Goal: Task Accomplishment & Management: Use online tool/utility

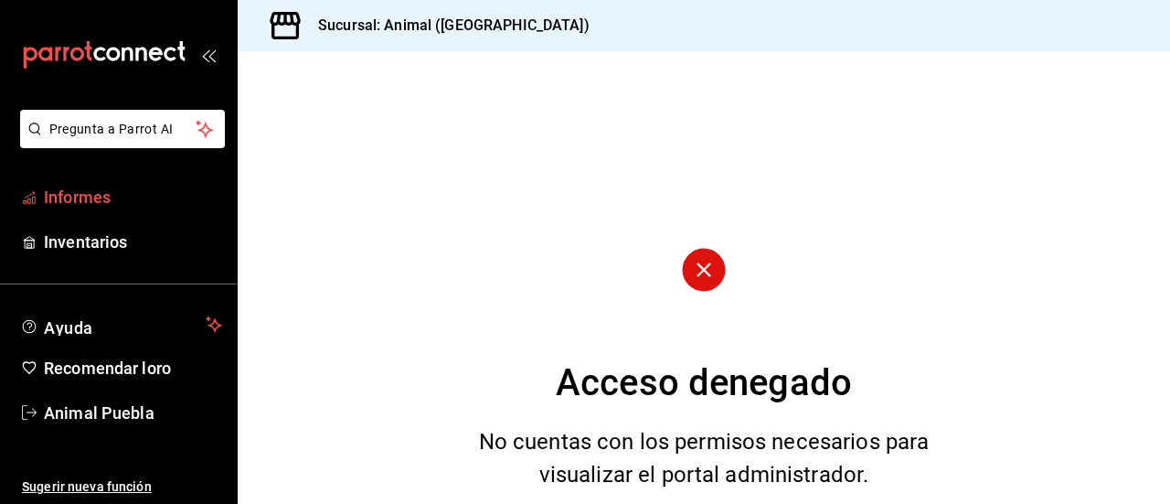
click at [75, 200] on font "Informes" at bounding box center [77, 196] width 67 height 19
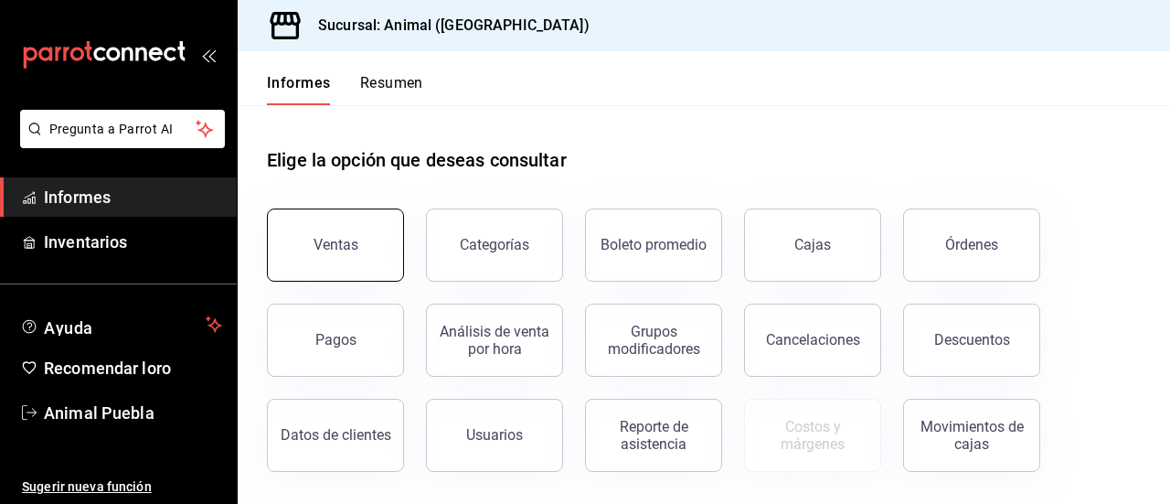
click at [326, 266] on button "Ventas" at bounding box center [335, 244] width 137 height 73
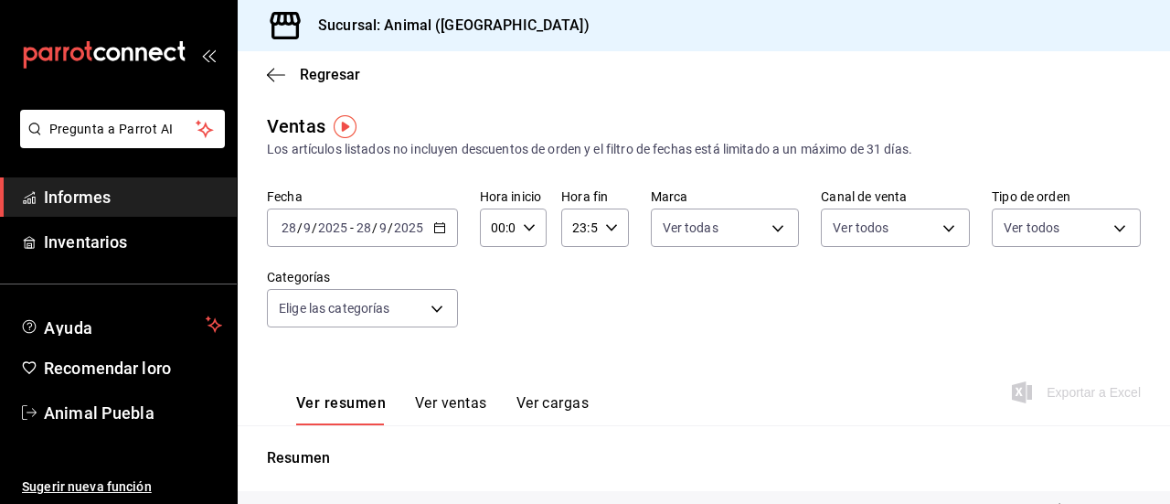
click at [440, 230] on icon "button" at bounding box center [439, 227] width 13 height 13
click at [434, 228] on icon "button" at bounding box center [439, 227] width 13 height 13
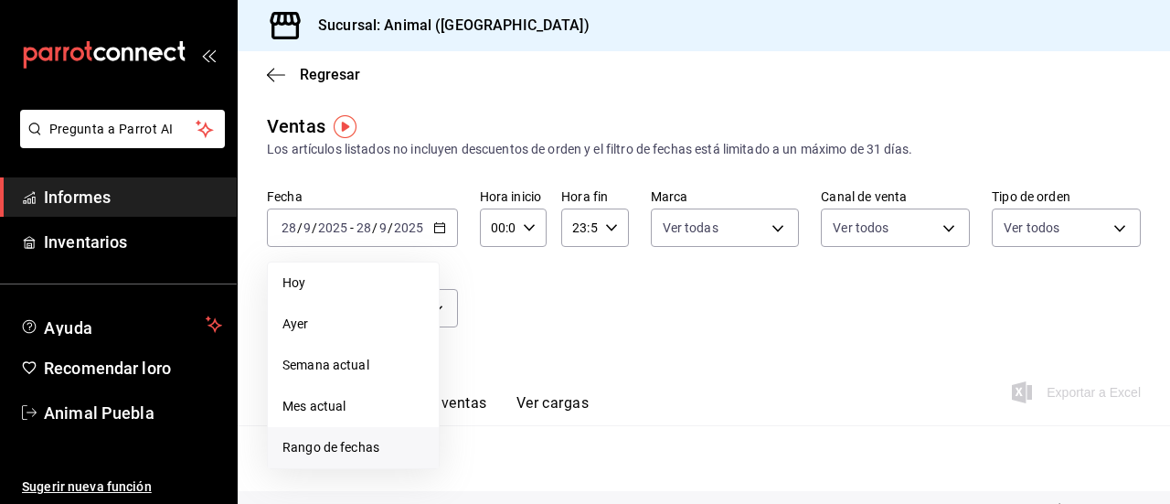
click at [324, 448] on font "Rango de fechas" at bounding box center [330, 447] width 97 height 15
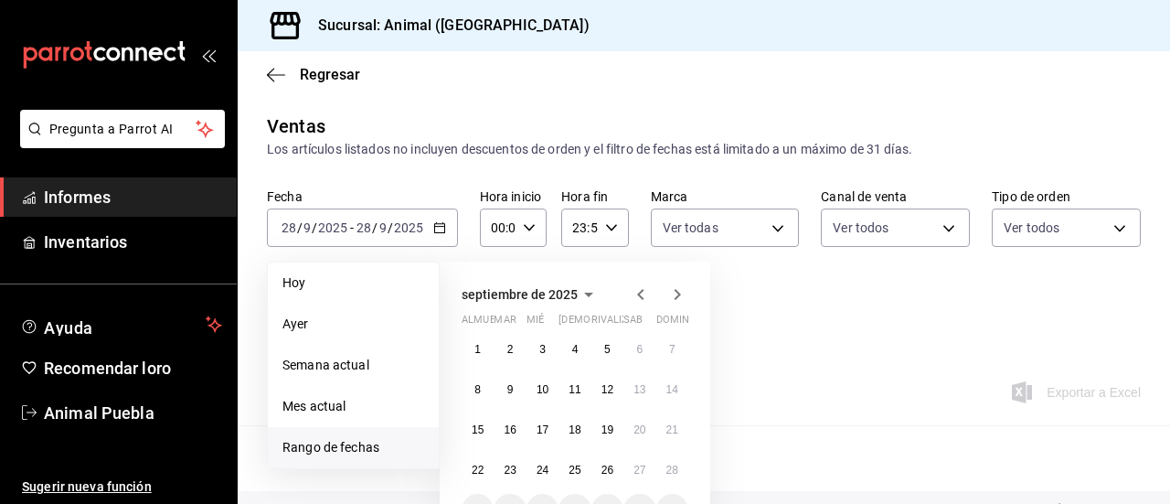
scroll to position [125, 0]
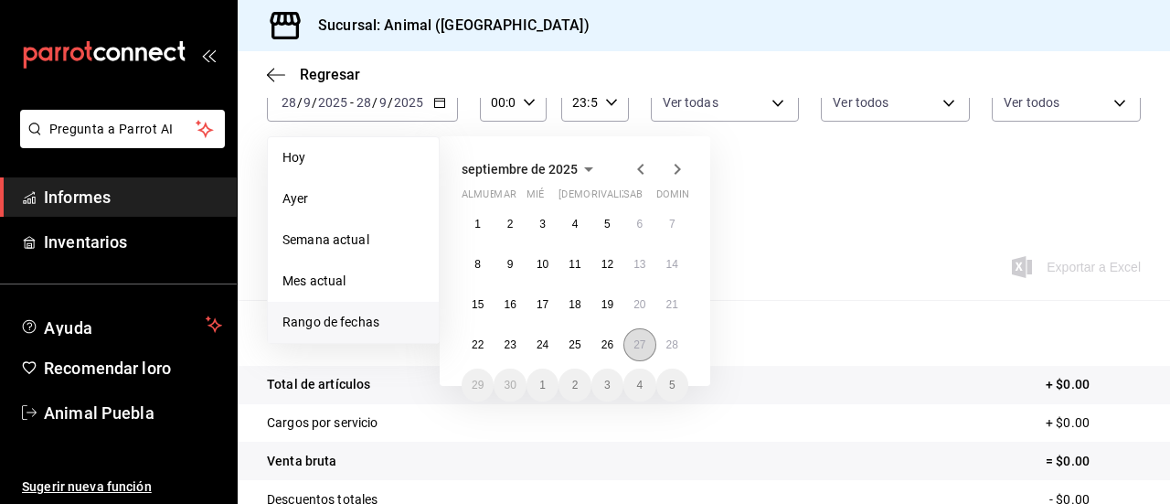
click at [645, 339] on font "27" at bounding box center [639, 344] width 12 height 13
click at [678, 345] on button "28" at bounding box center [672, 344] width 32 height 33
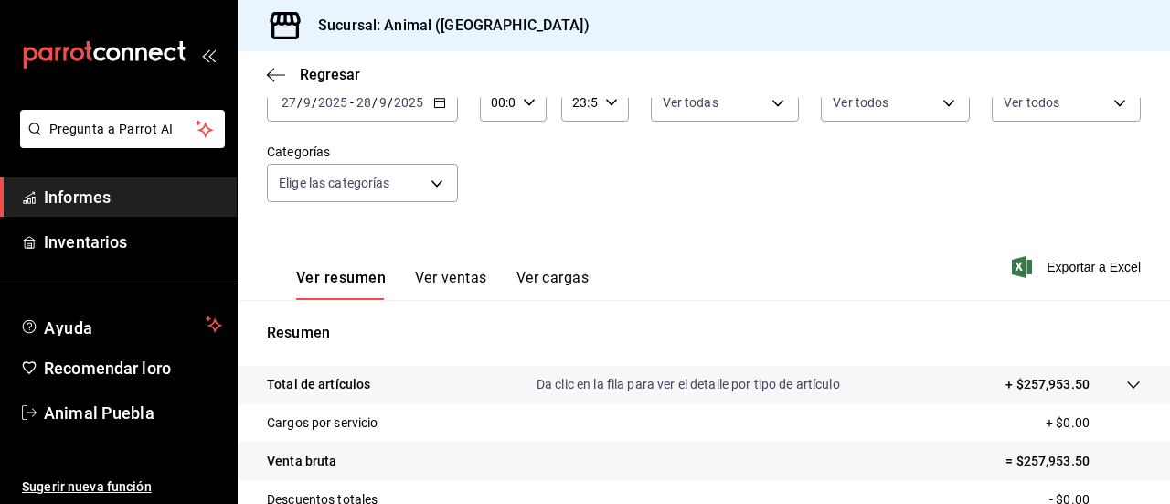
click at [528, 109] on div "00:00 Hora inicio" at bounding box center [513, 102] width 67 height 38
click at [488, 239] on font "04" at bounding box center [494, 246] width 15 height 15
type input "04:00"
click at [755, 215] on div at bounding box center [585, 252] width 1170 height 504
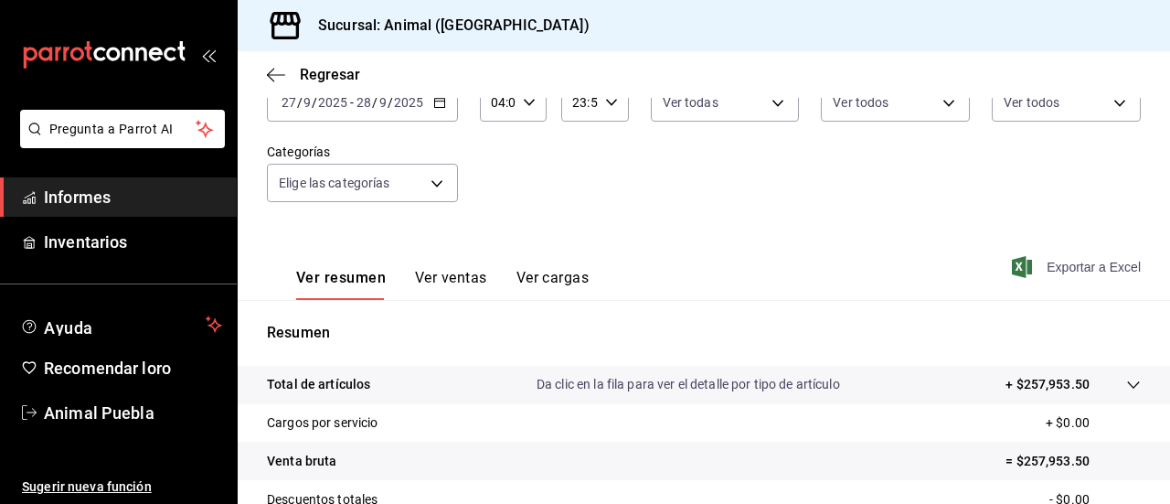
click at [1039, 257] on span "Exportar a Excel" at bounding box center [1077, 267] width 125 height 22
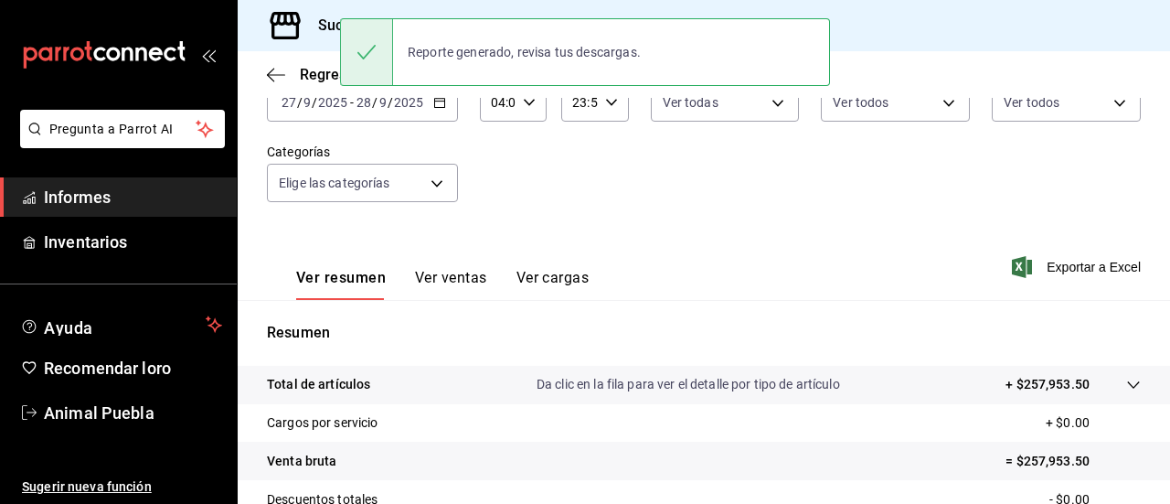
click at [146, 199] on span "Informes" at bounding box center [133, 197] width 178 height 25
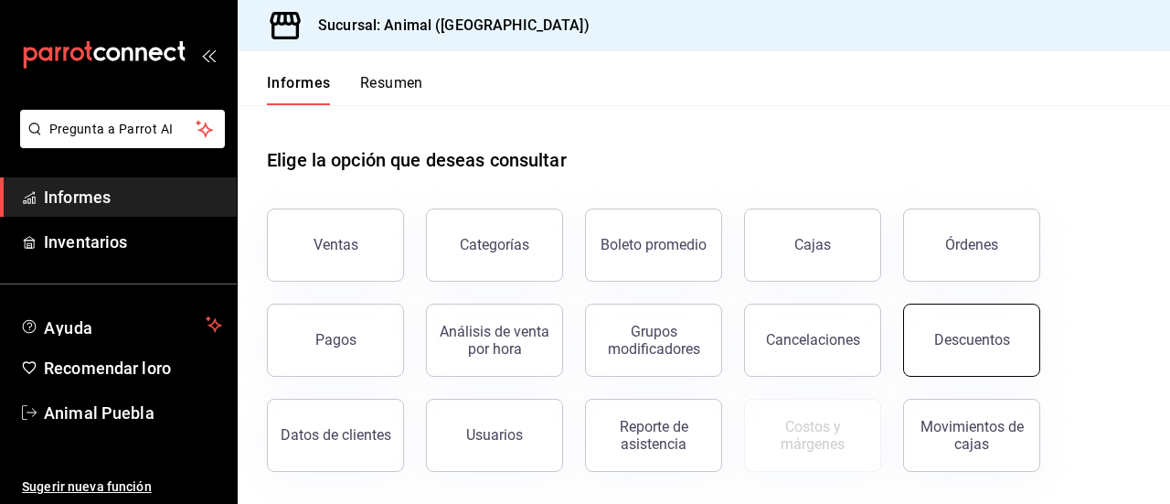
click at [971, 315] on button "Descuentos" at bounding box center [971, 339] width 137 height 73
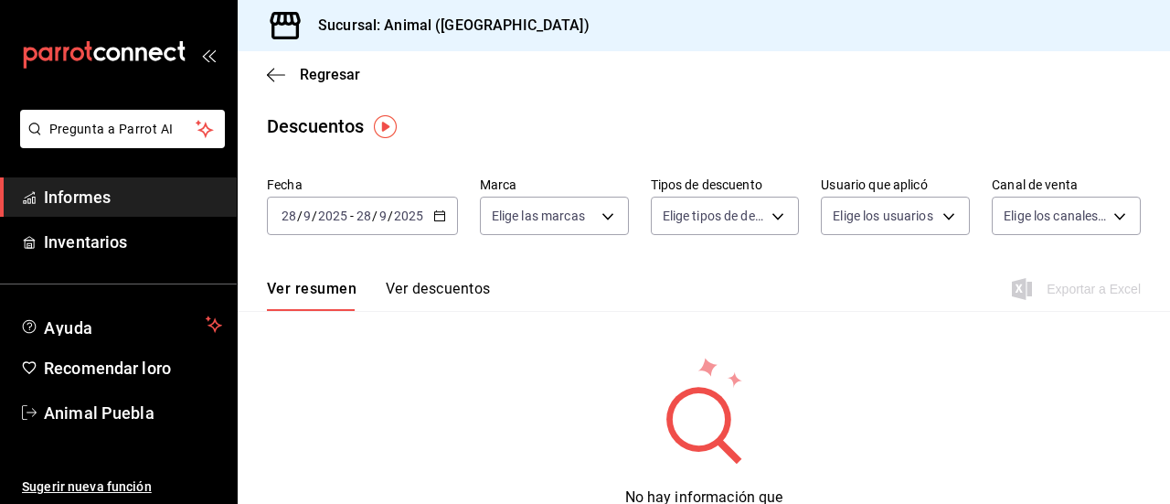
click at [439, 219] on icon "button" at bounding box center [439, 215] width 13 height 13
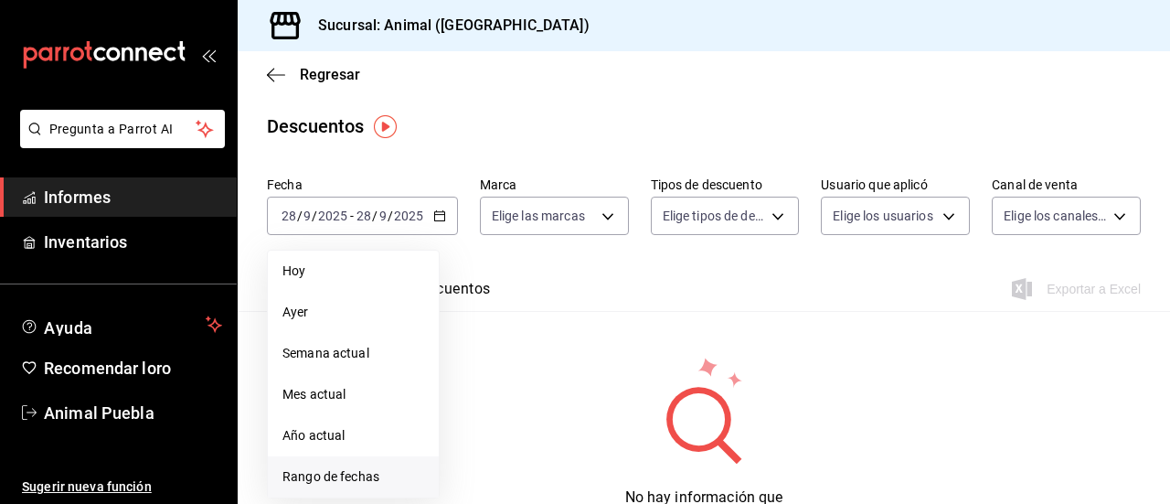
click at [355, 472] on font "Rango de fechas" at bounding box center [330, 476] width 97 height 15
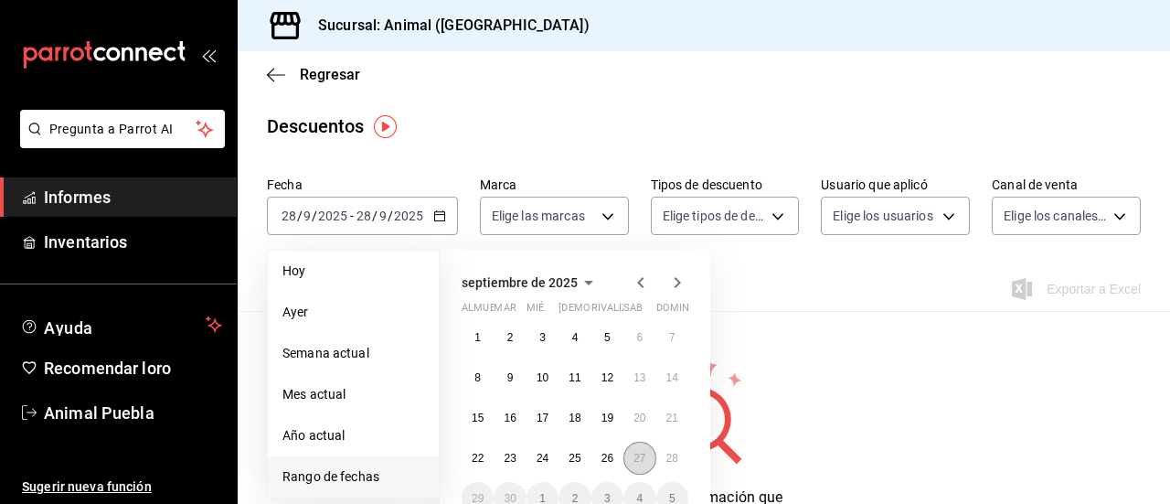
click at [635, 455] on font "27" at bounding box center [639, 457] width 12 height 13
click at [680, 456] on button "28" at bounding box center [672, 457] width 32 height 33
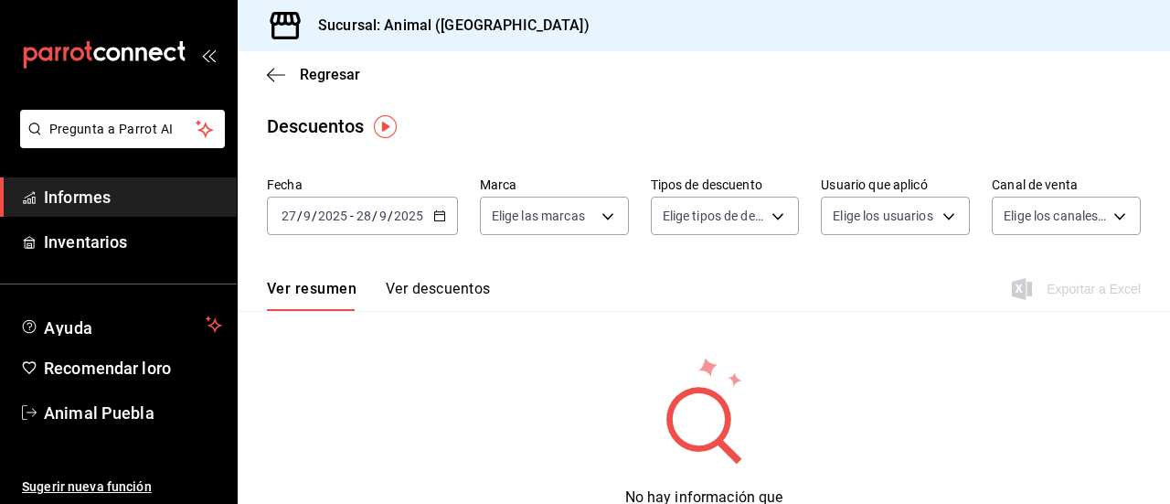
click at [125, 196] on span "Informes" at bounding box center [133, 197] width 178 height 25
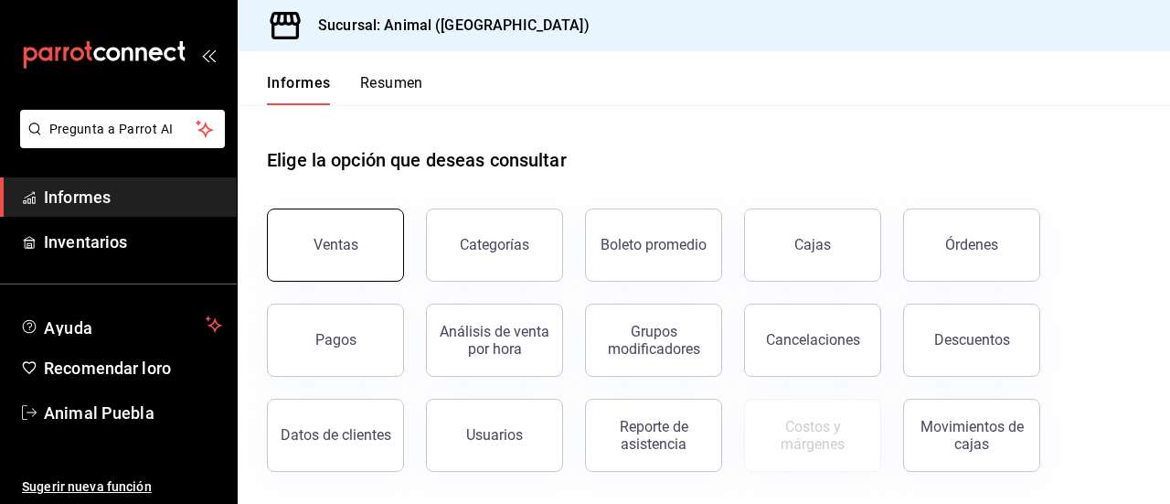
click at [353, 257] on button "Ventas" at bounding box center [335, 244] width 137 height 73
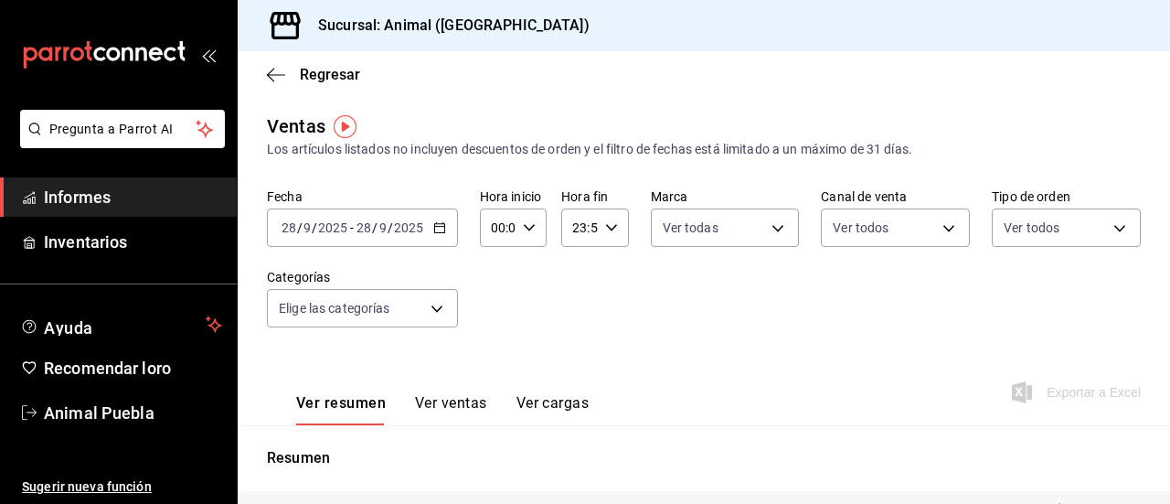
click at [433, 229] on icon "button" at bounding box center [439, 227] width 13 height 13
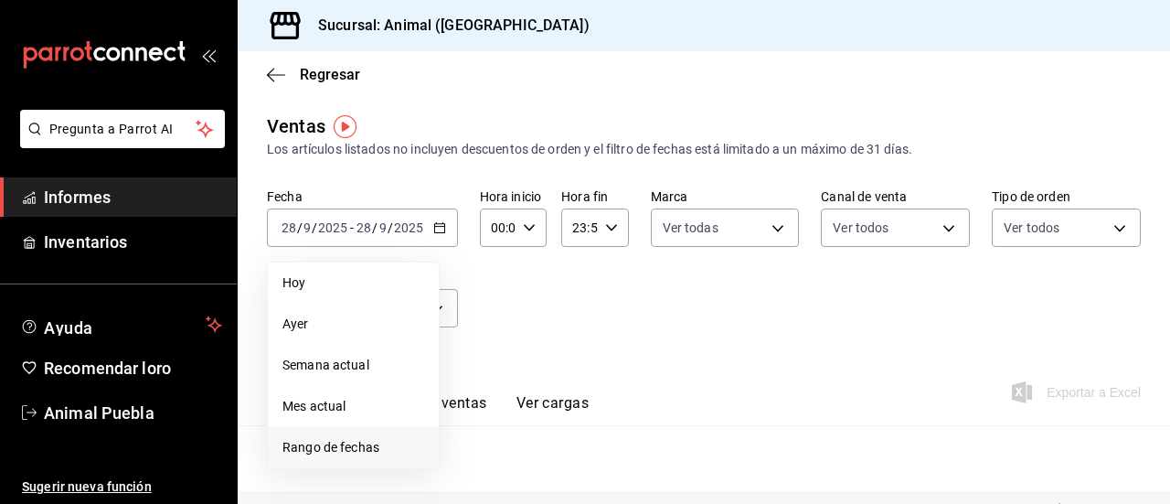
click at [377, 445] on font "Rango de fechas" at bounding box center [330, 447] width 97 height 15
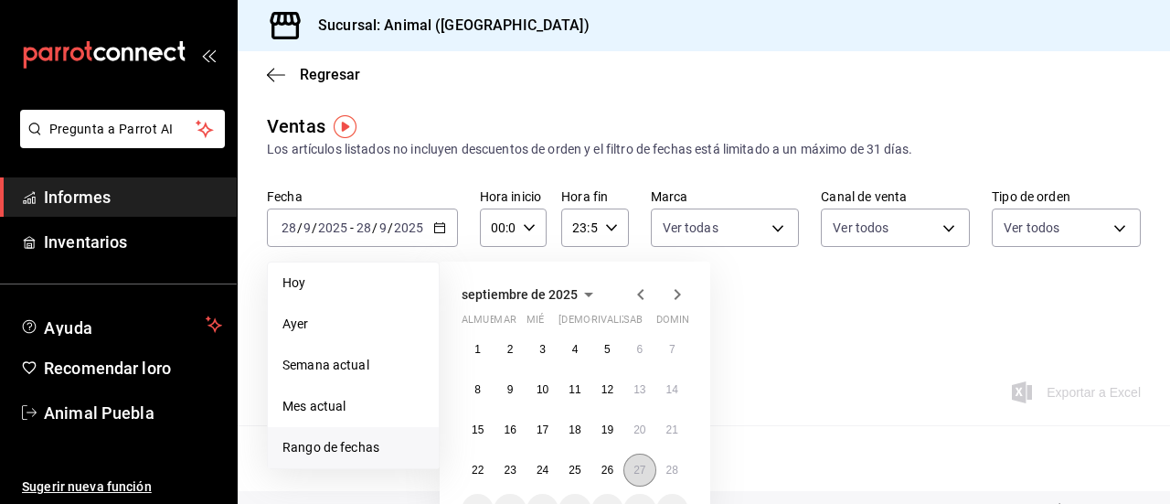
click at [634, 465] on font "27" at bounding box center [639, 469] width 12 height 13
click at [663, 467] on button "28" at bounding box center [672, 469] width 32 height 33
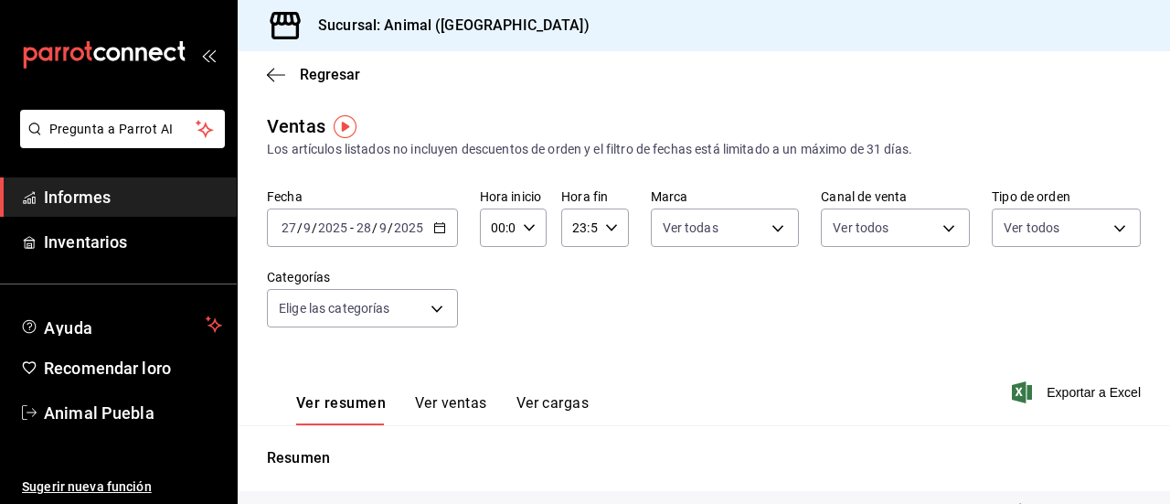
click at [534, 225] on div "00:00 Hora inicio" at bounding box center [513, 227] width 67 height 38
click at [499, 362] on font "04" at bounding box center [494, 359] width 15 height 15
type input "04:00"
click at [878, 337] on div at bounding box center [585, 252] width 1170 height 504
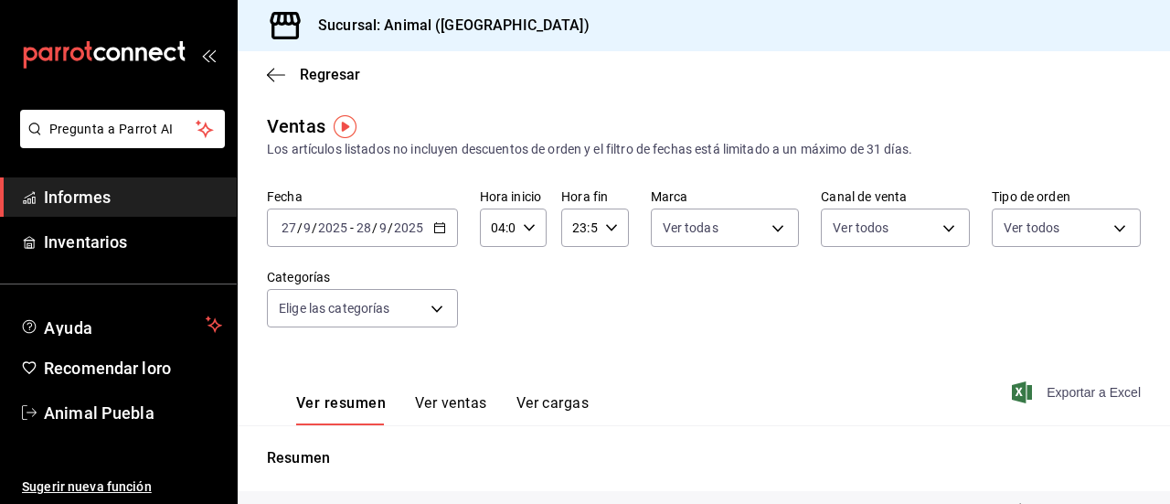
click at [1077, 397] on font "Exportar a Excel" at bounding box center [1093, 392] width 94 height 15
click at [437, 228] on icon "button" at bounding box center [439, 227] width 13 height 13
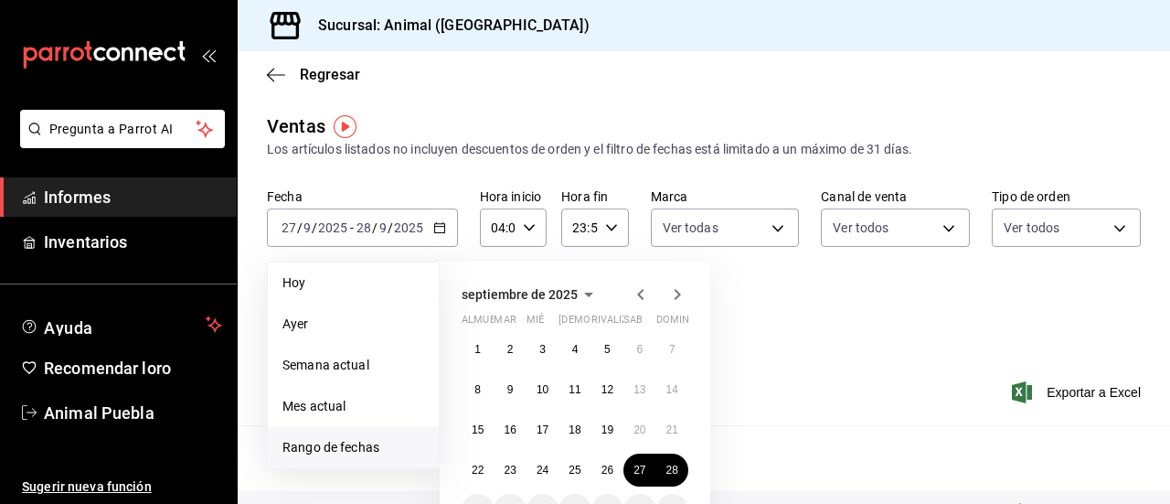
click at [766, 306] on div "Fecha [DATE] [DATE] - [DATE] [DATE] [DATE] [DATE] Semana actual Mes actual [GEO…" at bounding box center [704, 268] width 874 height 161
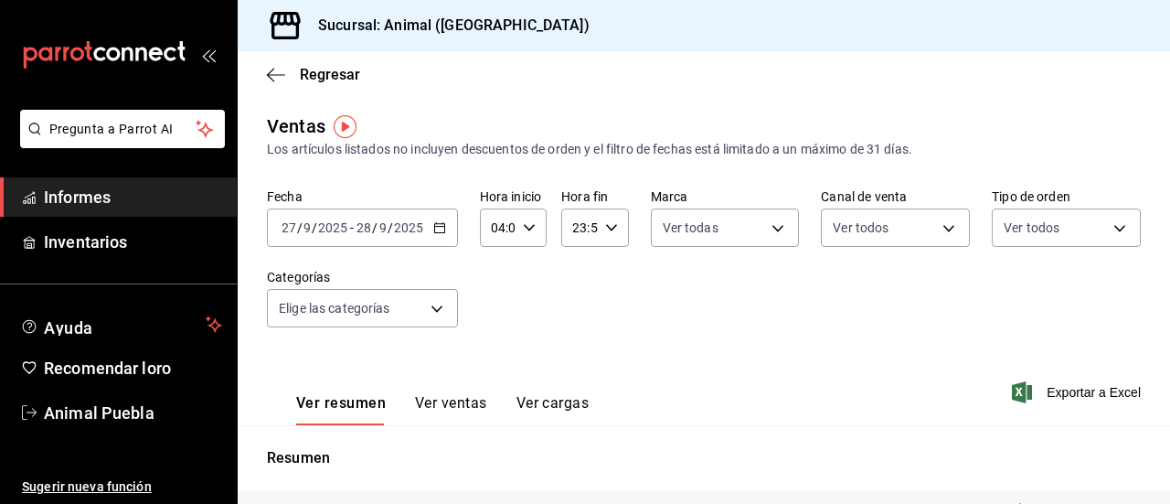
click at [165, 191] on span "Informes" at bounding box center [133, 197] width 178 height 25
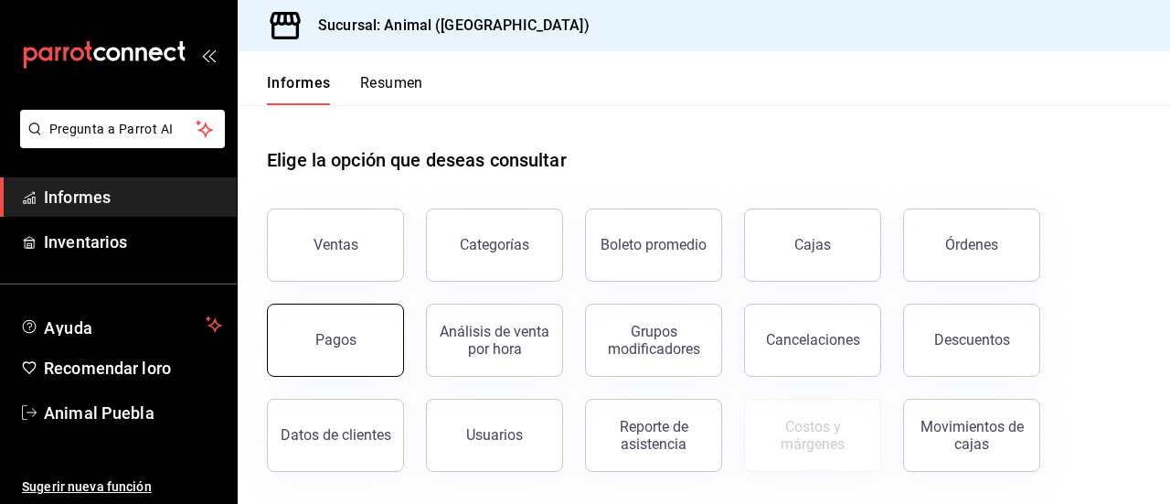
click at [350, 332] on font "Pagos" at bounding box center [335, 339] width 41 height 17
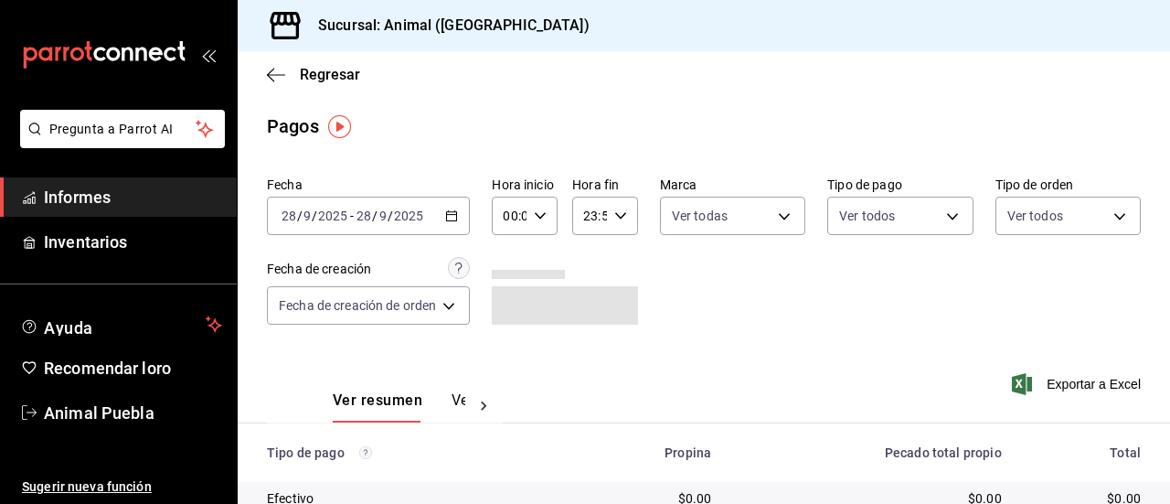
click at [457, 214] on icon "button" at bounding box center [451, 215] width 13 height 13
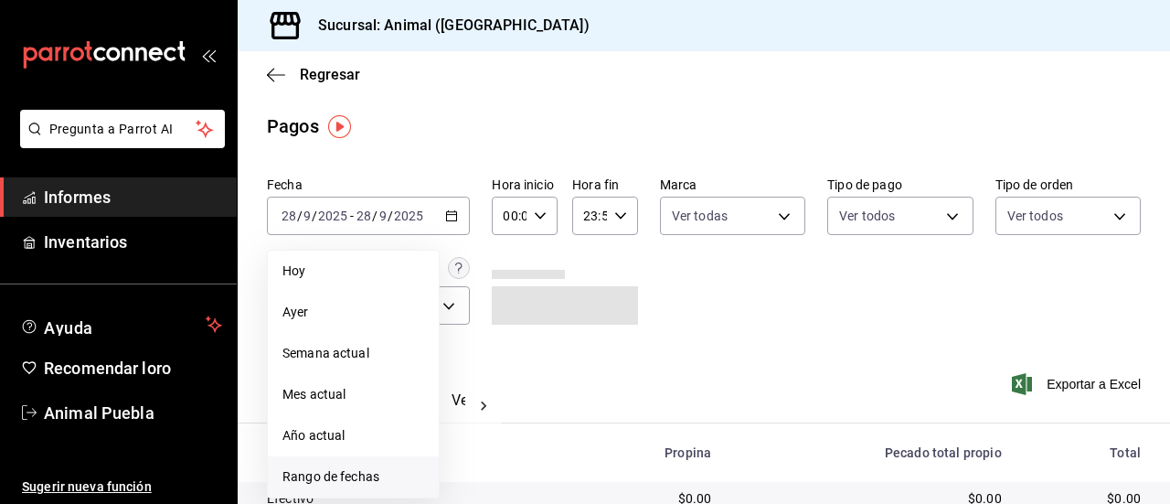
click at [339, 474] on font "Rango de fechas" at bounding box center [330, 476] width 97 height 15
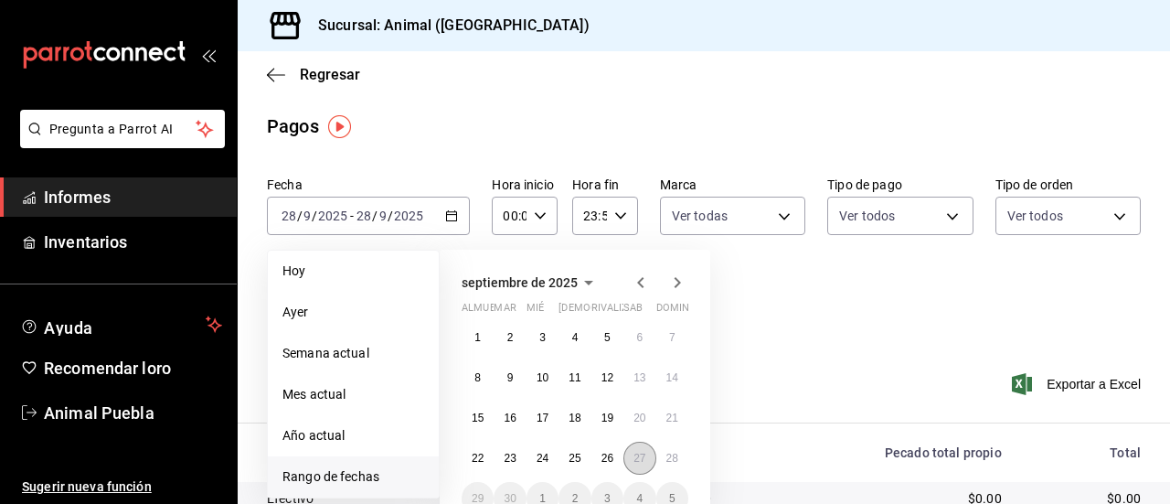
click at [640, 452] on font "27" at bounding box center [639, 457] width 12 height 13
click at [663, 456] on button "28" at bounding box center [672, 457] width 32 height 33
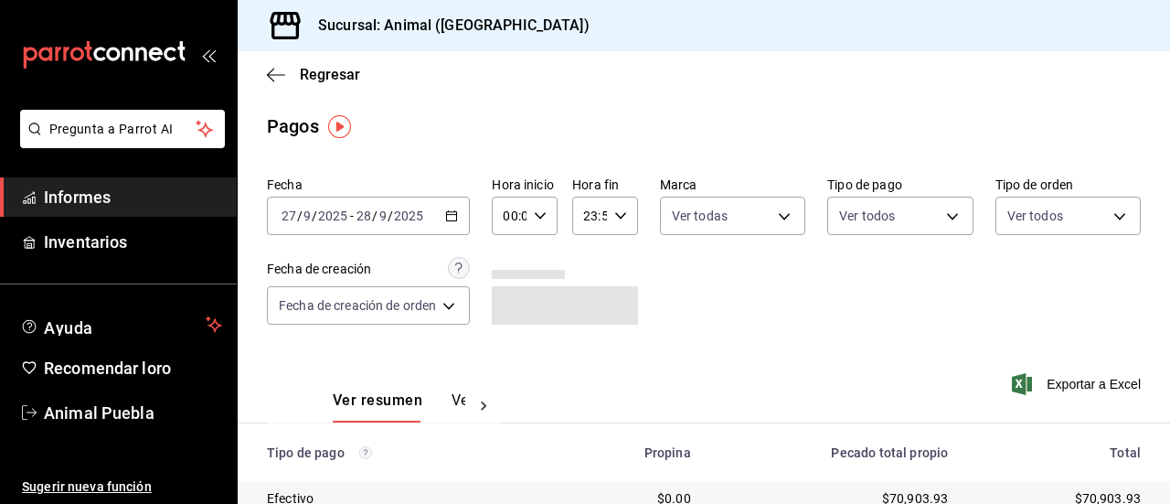
click at [537, 215] on \(Stroke\) "button" at bounding box center [540, 215] width 11 height 6
click at [509, 361] on font "04" at bounding box center [510, 363] width 15 height 15
type input "04:00"
click at [1029, 387] on div at bounding box center [585, 252] width 1170 height 504
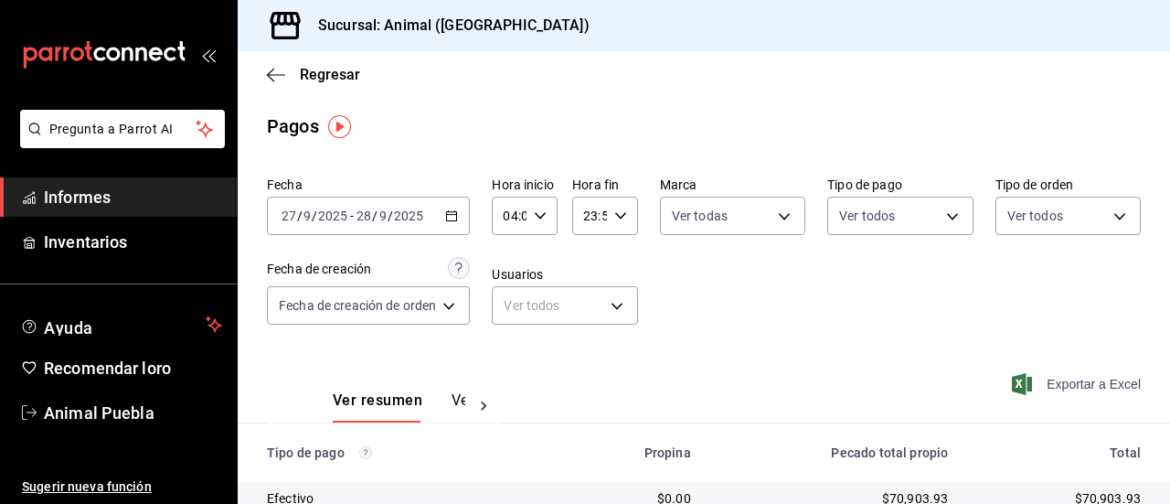
click at [1052, 387] on font "Exportar a Excel" at bounding box center [1093, 384] width 94 height 15
